Goal: Transaction & Acquisition: Purchase product/service

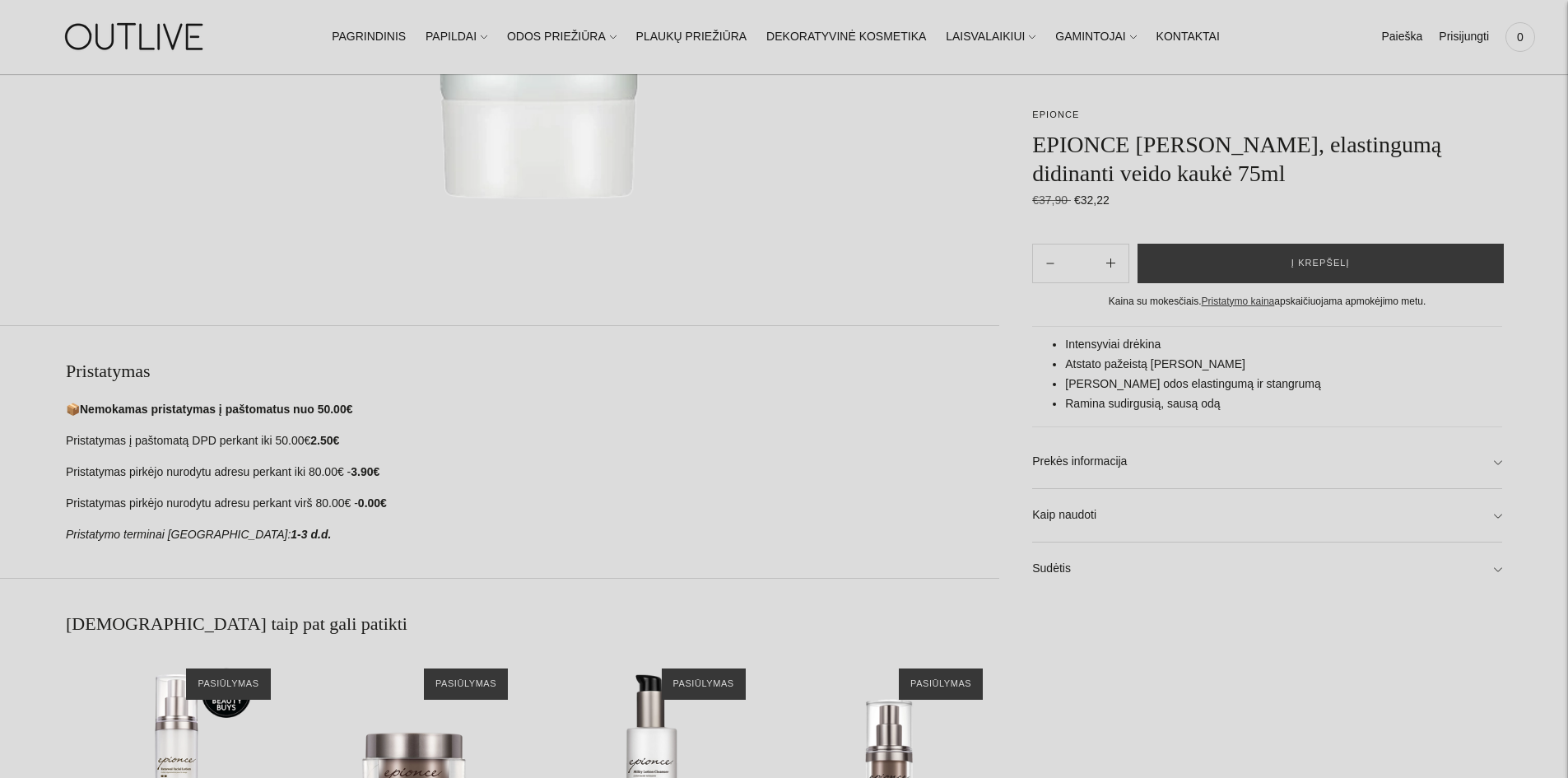
scroll to position [813, 0]
click at [1122, 264] on button "Subtract product quantity" at bounding box center [1110, 263] width 36 height 39
type input "**"
click at [1207, 278] on button "Į krepšelį" at bounding box center [1320, 263] width 366 height 39
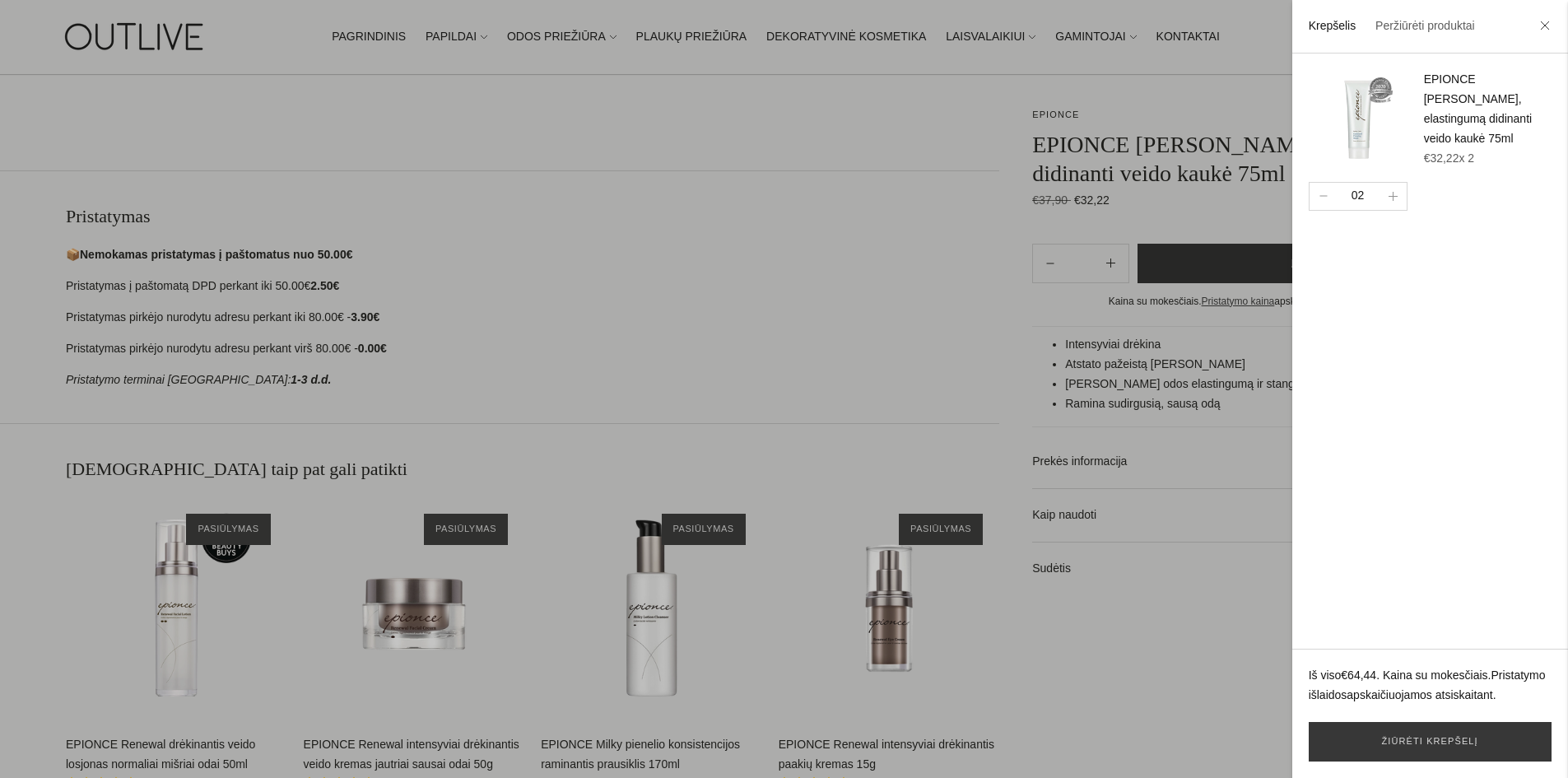
scroll to position [970, 0]
click at [1476, 750] on link "Žiūrėti krepšelį" at bounding box center [1429, 741] width 243 height 39
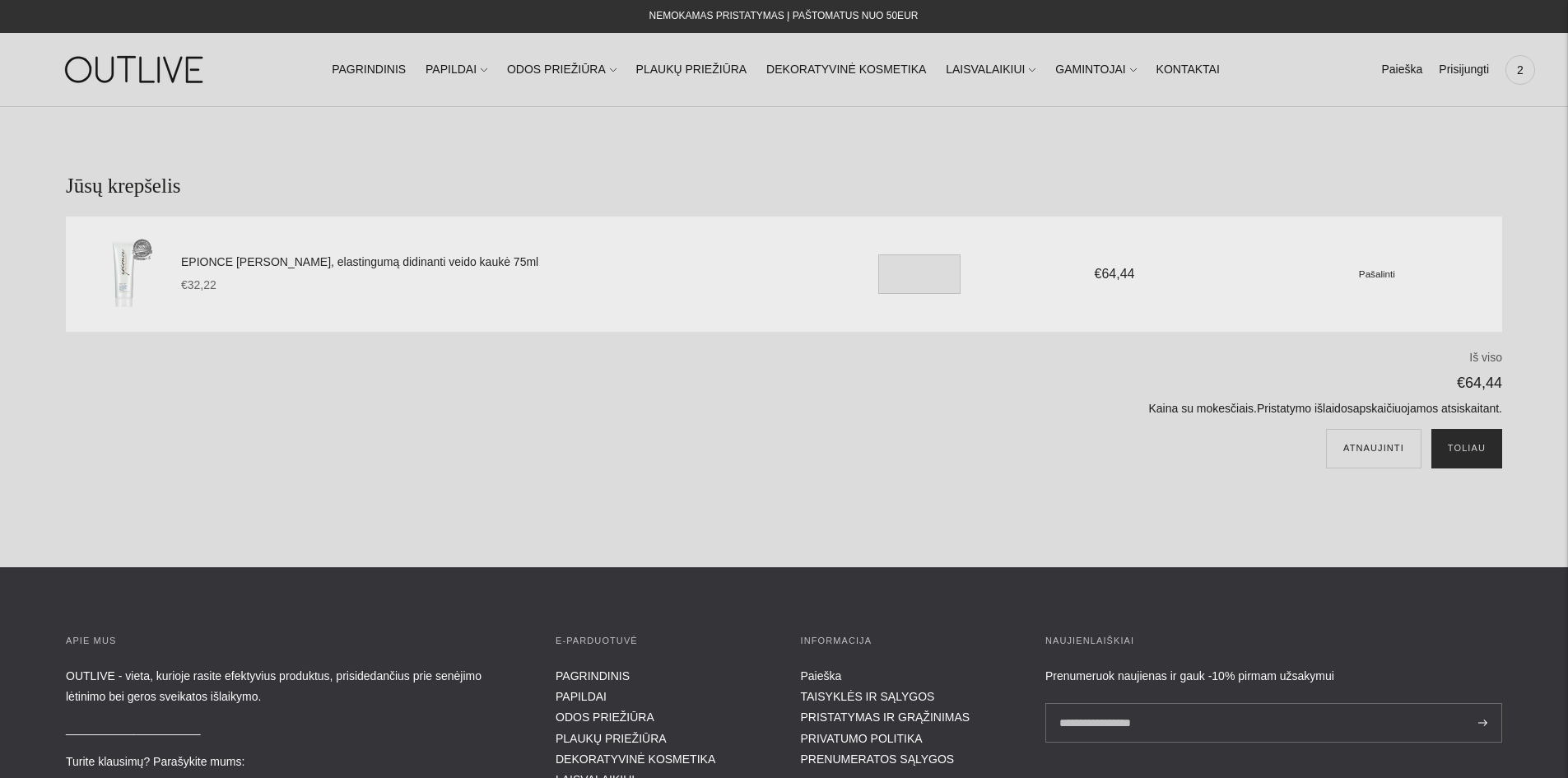
click at [1497, 450] on button "Toliau" at bounding box center [1466, 448] width 71 height 39
